Goal: Task Accomplishment & Management: Use online tool/utility

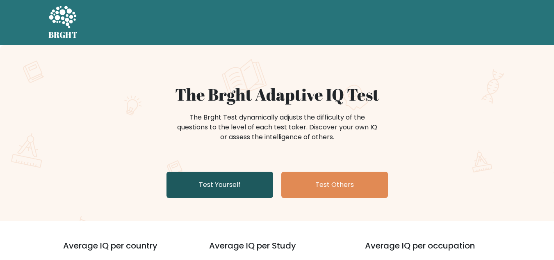
click at [247, 187] on link "Test Yourself" at bounding box center [219, 184] width 107 height 26
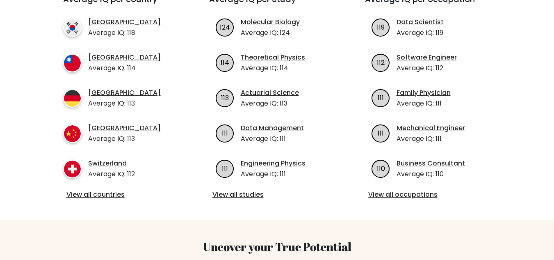
scroll to position [205, 0]
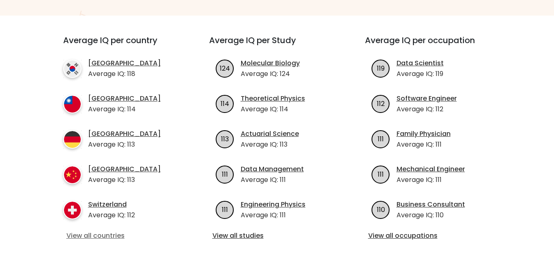
click at [115, 237] on link "View all countries" at bounding box center [121, 235] width 110 height 10
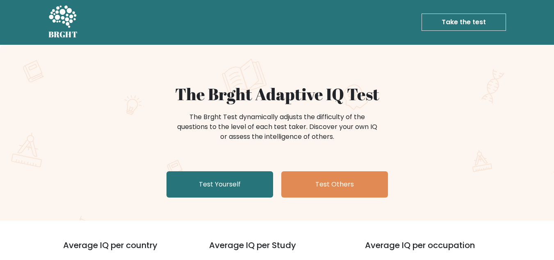
scroll to position [0, 0]
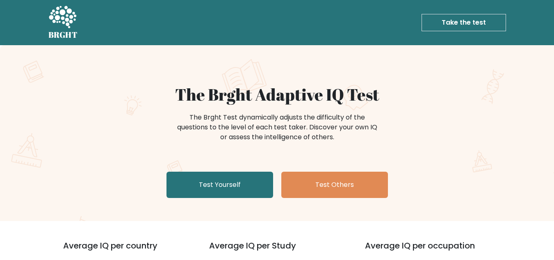
click at [459, 23] on link "Take the test" at bounding box center [463, 22] width 84 height 17
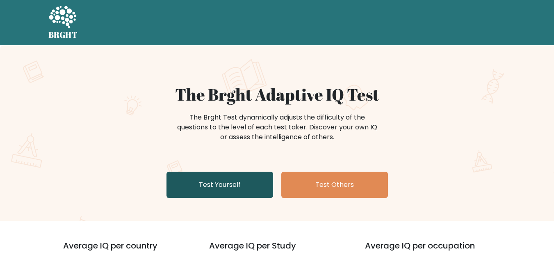
click at [231, 185] on link "Test Yourself" at bounding box center [219, 184] width 107 height 26
